Goal: Information Seeking & Learning: Find specific fact

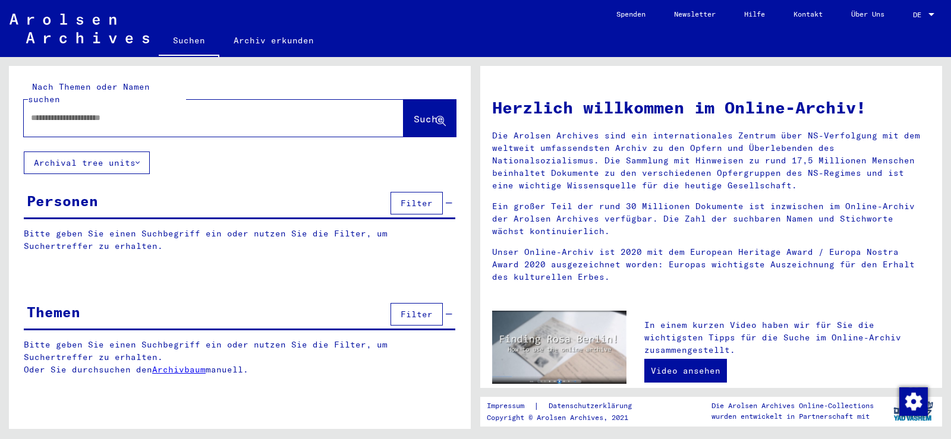
click at [86, 112] on input "text" at bounding box center [199, 118] width 337 height 12
type input "**********"
click at [413, 113] on span "Suche" at bounding box center [428, 119] width 30 height 12
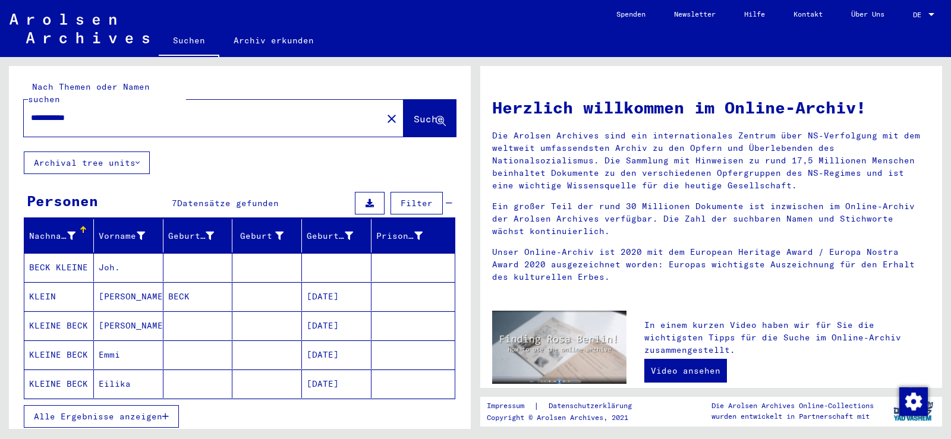
click at [89, 411] on span "Alle Ergebnisse anzeigen" at bounding box center [98, 416] width 128 height 11
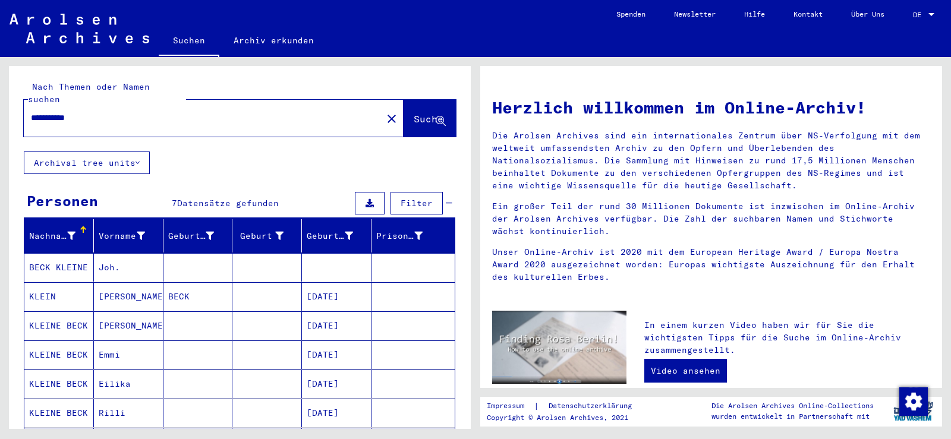
click at [58, 312] on mat-cell "KLEINE BECK" at bounding box center [59, 325] width 70 height 29
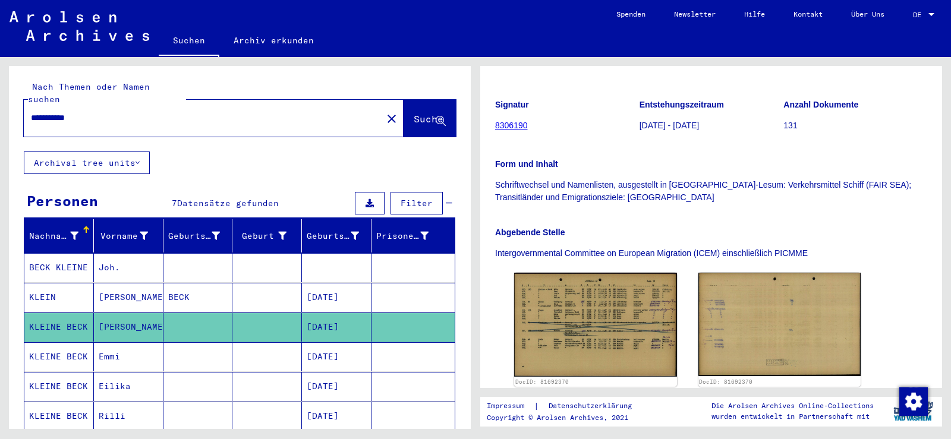
scroll to position [178, 0]
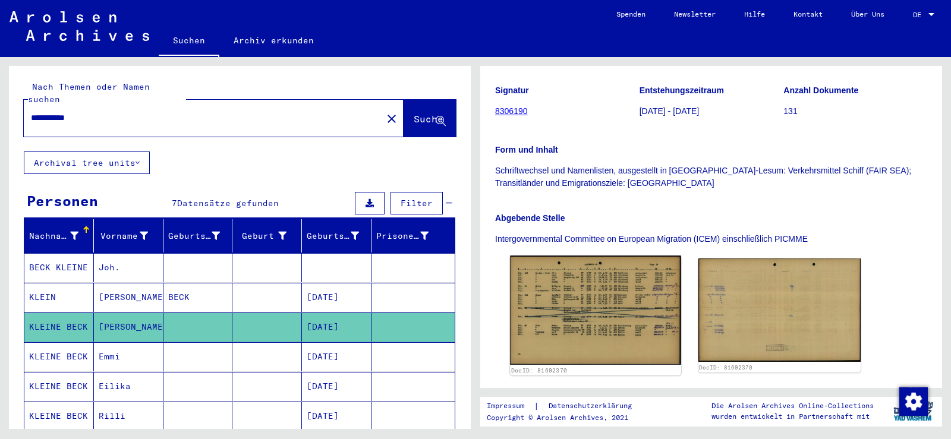
click at [602, 271] on img at bounding box center [595, 309] width 171 height 109
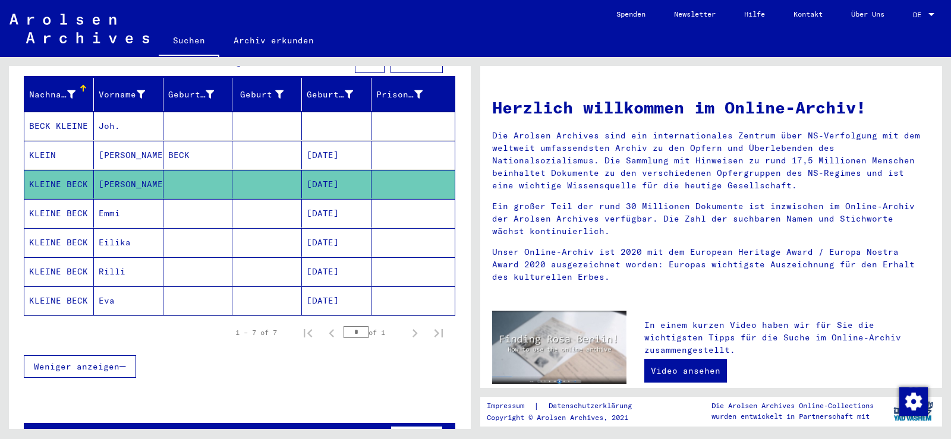
scroll to position [166, 0]
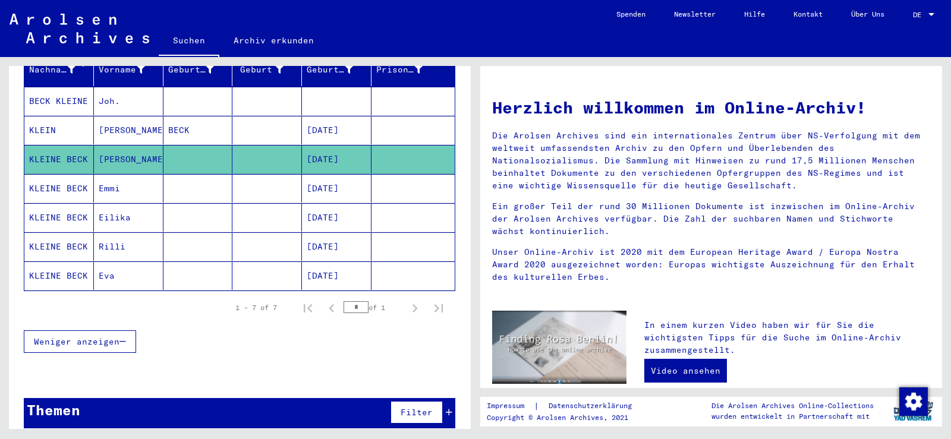
click at [67, 87] on mat-cell "BECK KLEINE" at bounding box center [59, 101] width 70 height 29
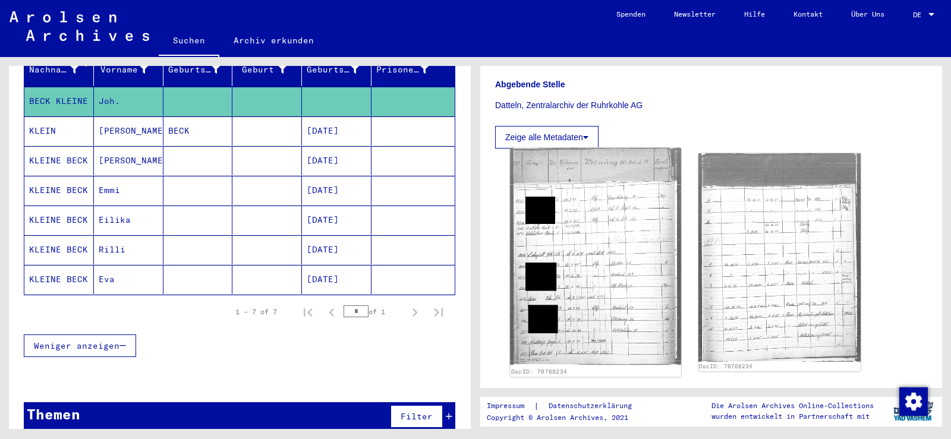
scroll to position [297, 0]
